Goal: Information Seeking & Learning: Understand process/instructions

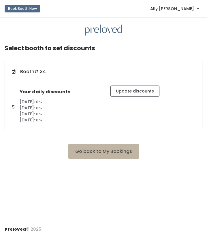
click at [109, 153] on button "Go back to My Bookings" at bounding box center [103, 151] width 71 height 14
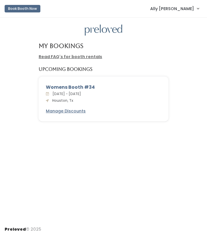
click at [75, 86] on div "Womens Booth #34" at bounding box center [103, 87] width 115 height 7
click at [187, 5] on link "Ally [PERSON_NAME]" at bounding box center [175, 8] width 60 height 12
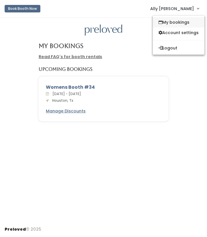
click at [180, 21] on link "My bookings" at bounding box center [179, 22] width 52 height 10
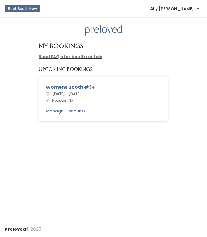
click at [71, 89] on div "Womens Booth #34" at bounding box center [103, 87] width 115 height 7
click at [68, 116] on div "Womens Booth #34 Sat. Aug 23 - Fri. Aug 29, 2025 Houston, Tx Manage Discounts" at bounding box center [103, 99] width 129 height 44
click at [86, 56] on link "Read FAQ's for booth rentals" at bounding box center [71, 57] width 64 height 6
